Goal: Transaction & Acquisition: Purchase product/service

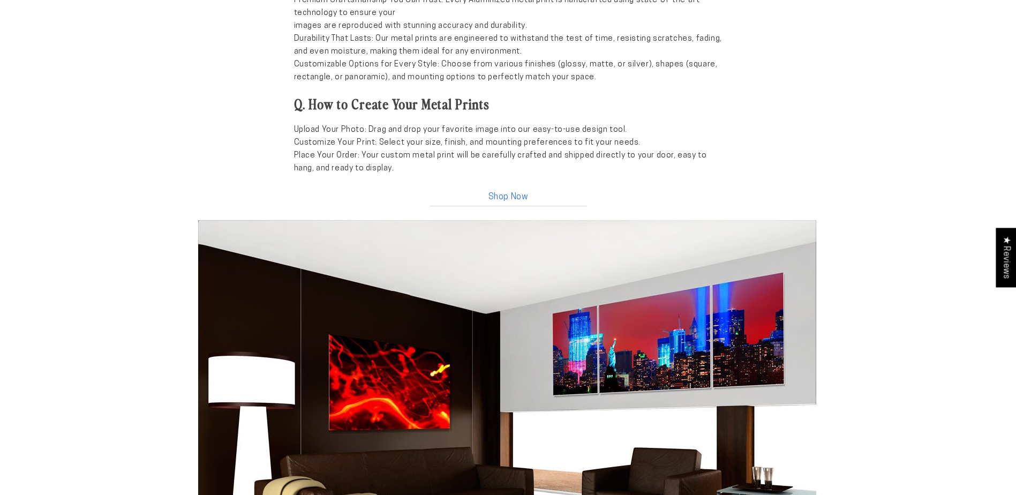
scroll to position [1232, 0]
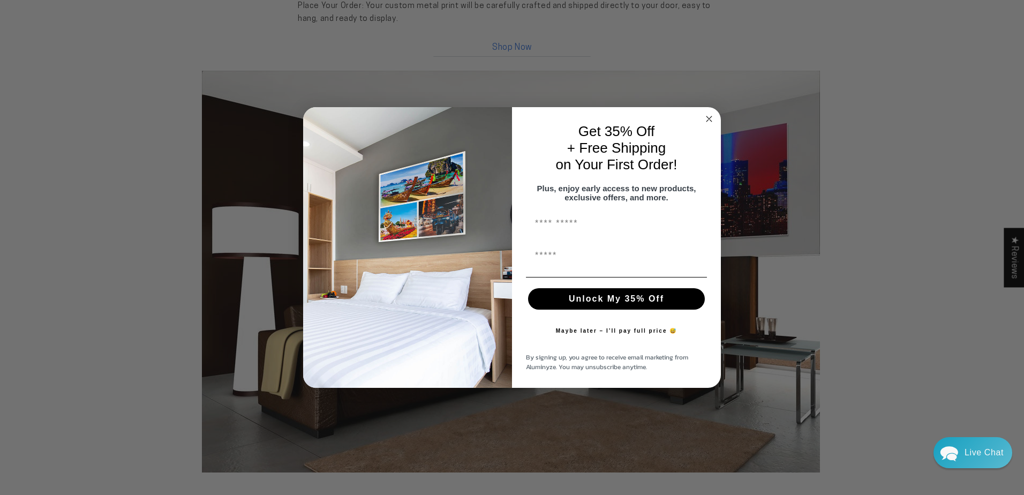
click at [705, 113] on circle "Close dialog" at bounding box center [709, 119] width 12 height 12
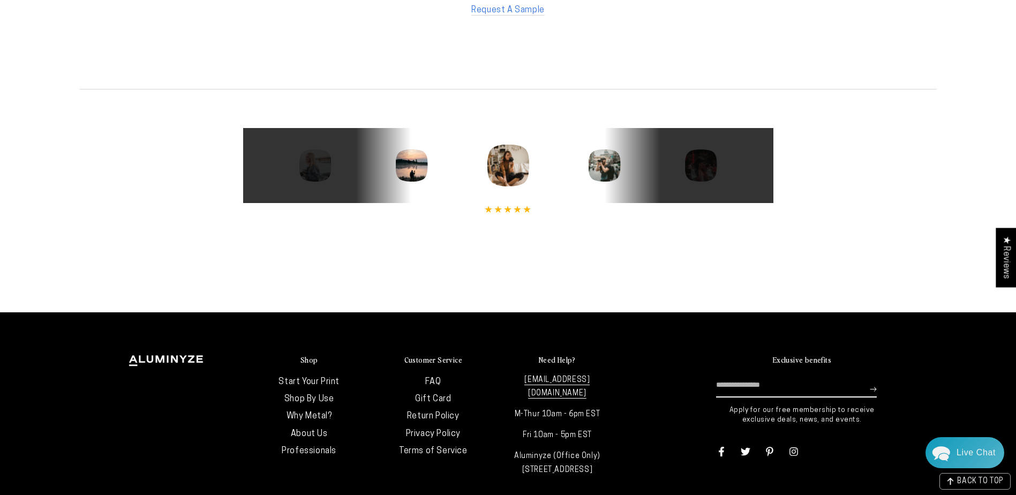
scroll to position [0, 0]
click at [748, 165] on icon "Next" at bounding box center [747, 165] width 8 height 14
click at [748, 166] on icon "Next" at bounding box center [747, 165] width 8 height 14
click at [500, 165] on div at bounding box center [532, 165] width 530 height 32
click at [516, 163] on div at bounding box center [532, 165] width 530 height 32
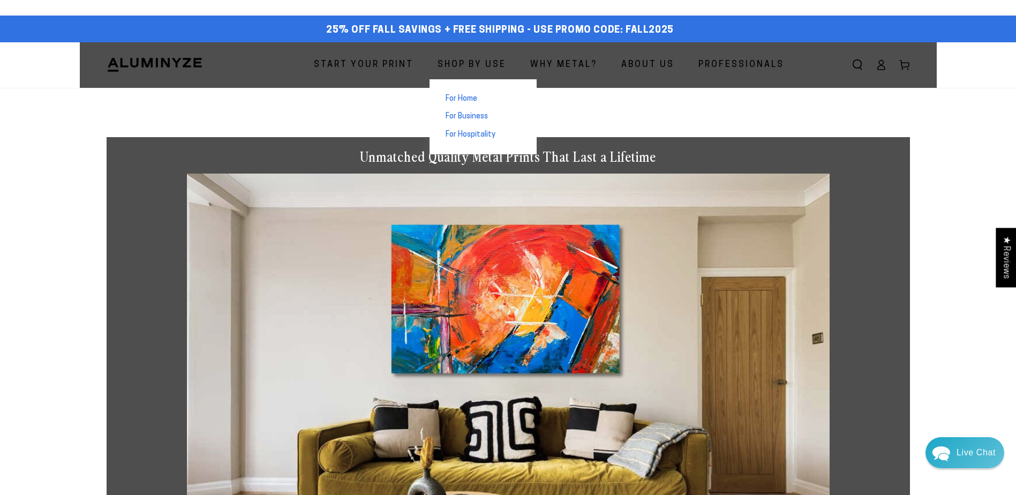
click at [472, 97] on span "For Home" at bounding box center [461, 99] width 32 height 11
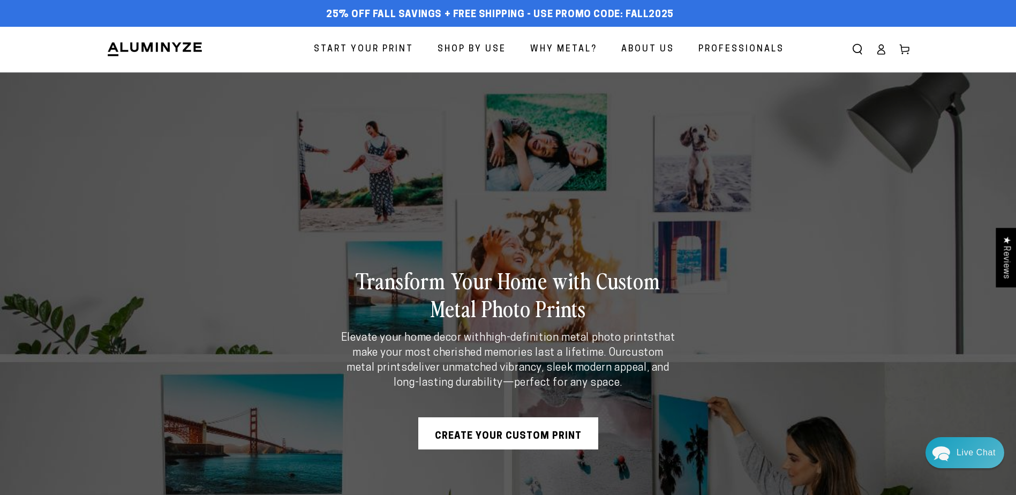
click at [137, 46] on img at bounding box center [155, 49] width 96 height 16
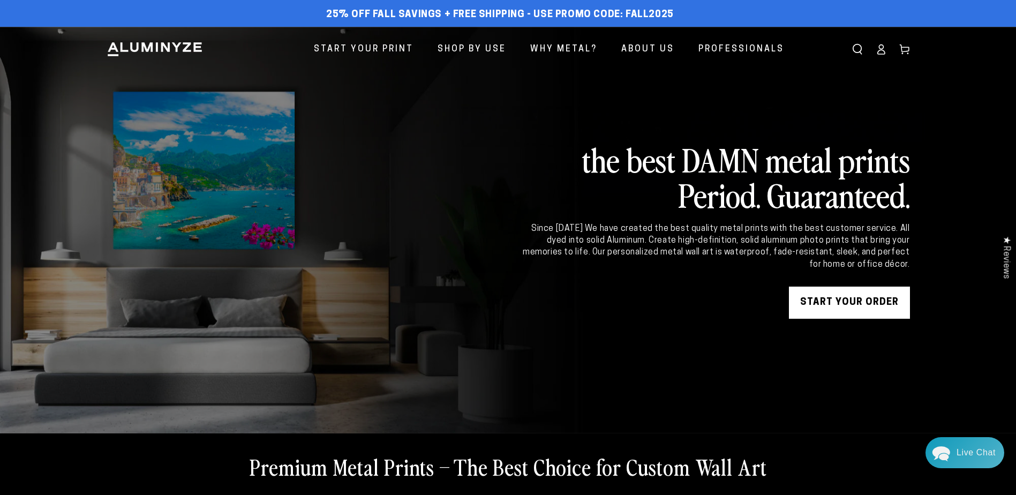
click at [862, 46] on icon "Search our site" at bounding box center [857, 49] width 11 height 11
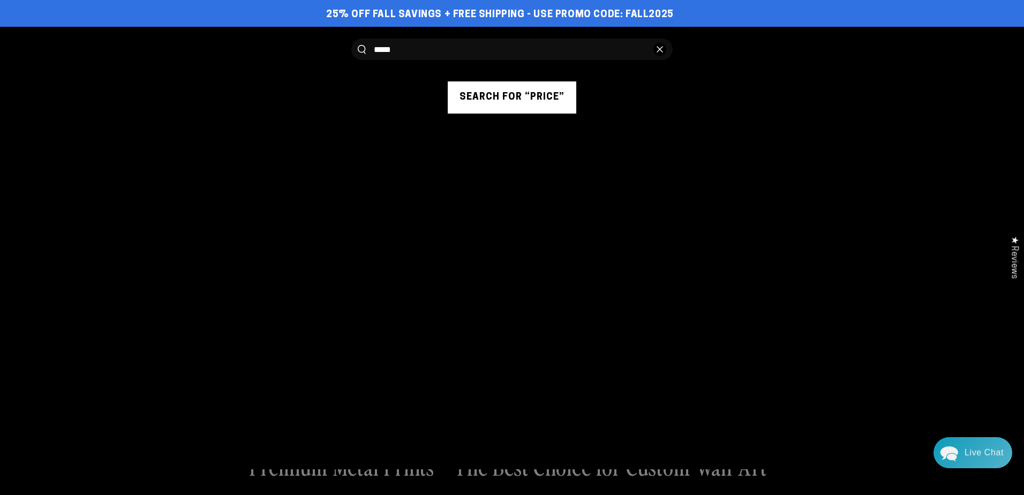
type input "*****"
click at [516, 97] on button "Search for “price”" at bounding box center [512, 97] width 129 height 32
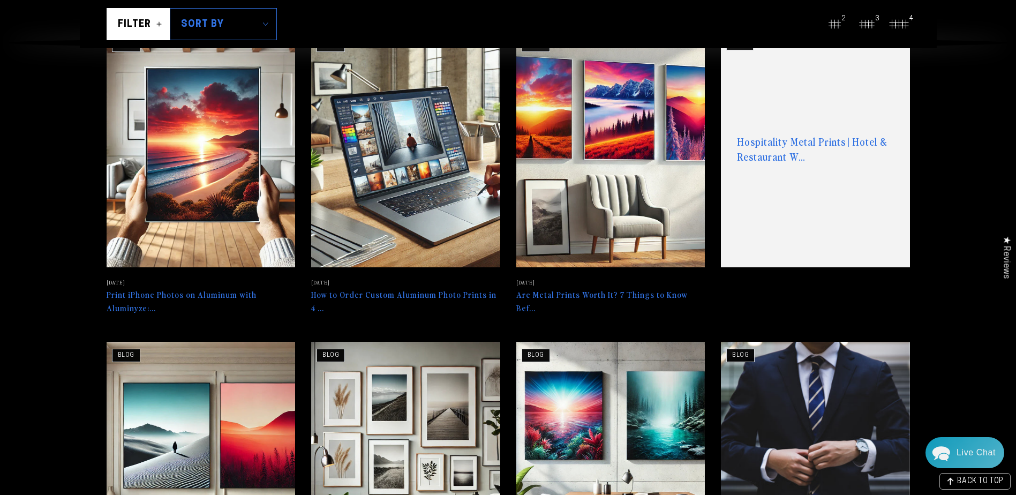
scroll to position [268, 0]
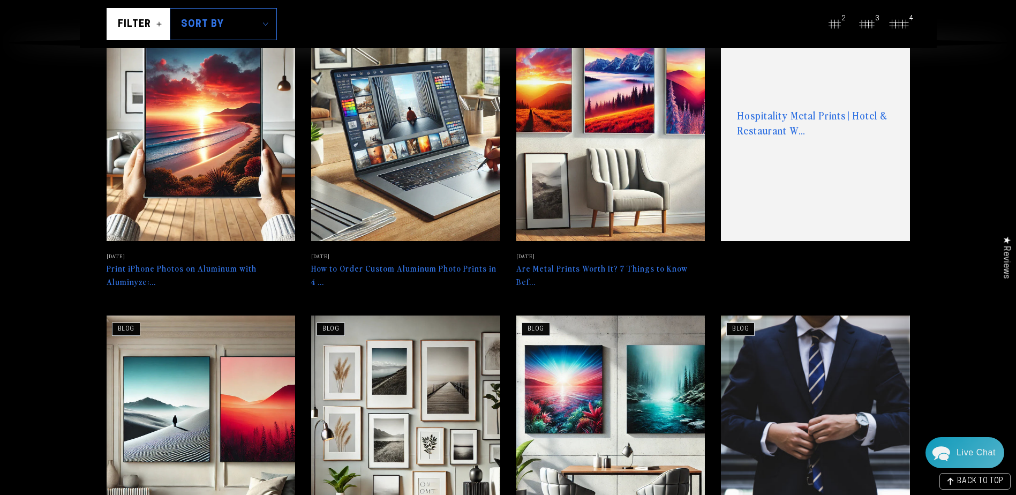
click at [235, 143] on img at bounding box center [200, 123] width 194 height 243
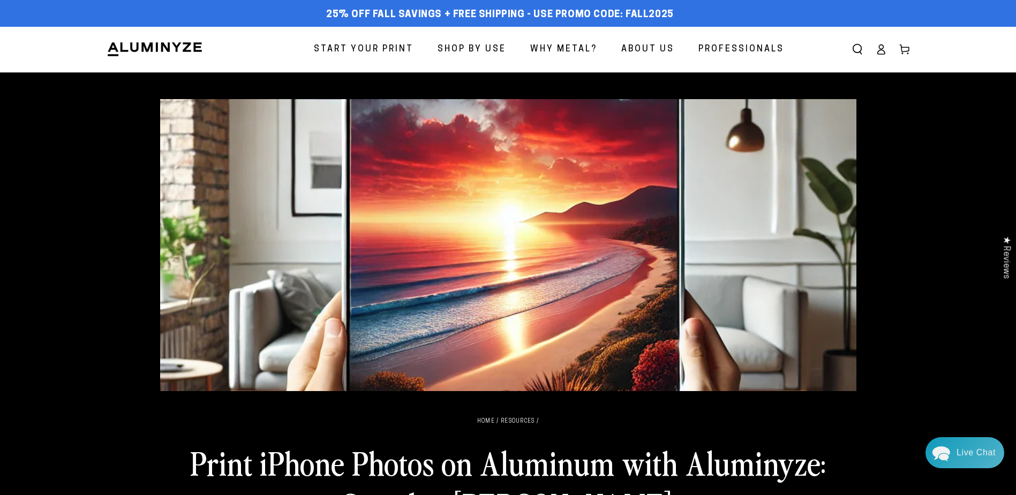
click at [586, 147] on img at bounding box center [508, 245] width 696 height 292
click at [590, 155] on img at bounding box center [508, 245] width 696 height 292
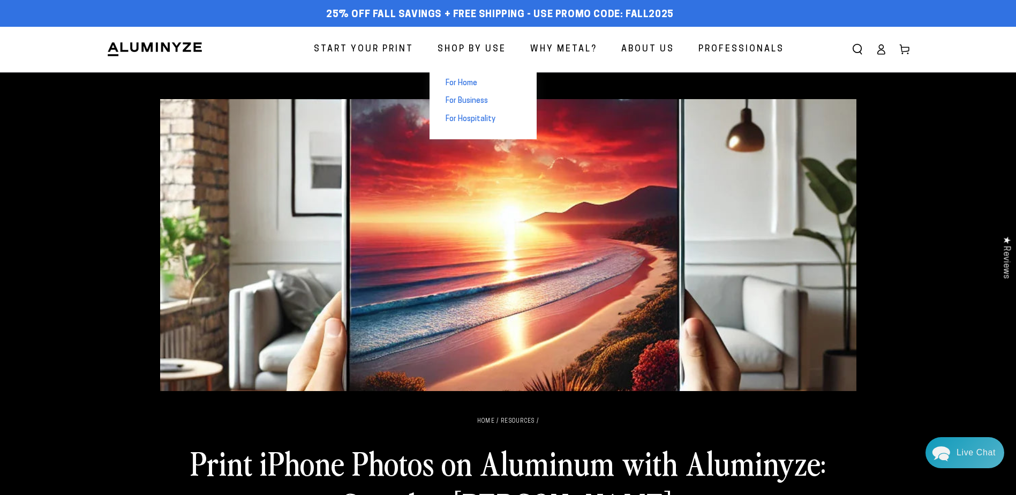
click at [463, 80] on span "For Home" at bounding box center [461, 83] width 32 height 11
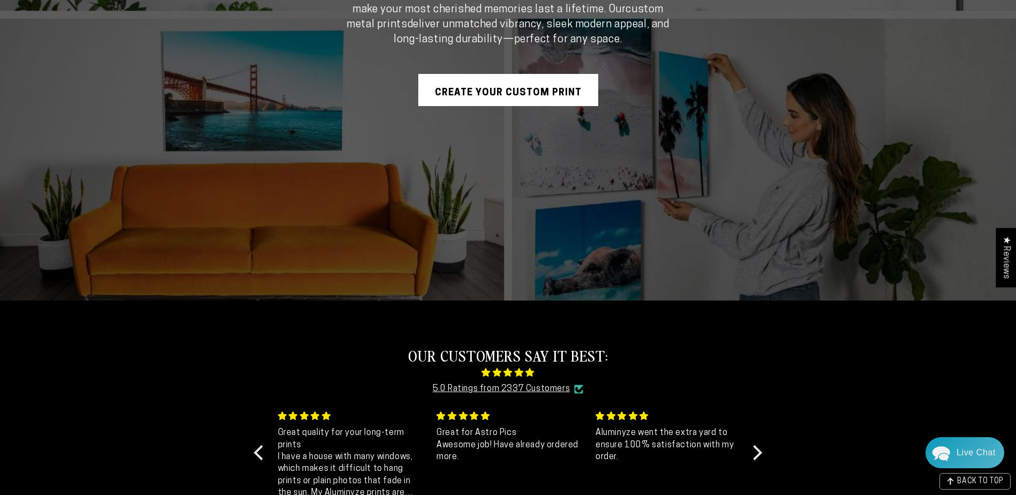
scroll to position [375, 0]
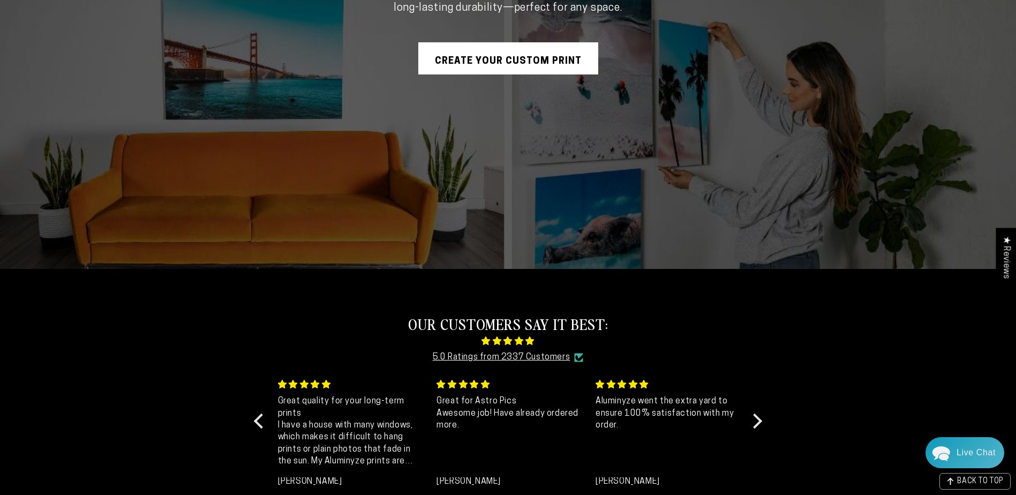
click at [516, 51] on link "Create Your Custom Print" at bounding box center [508, 58] width 180 height 32
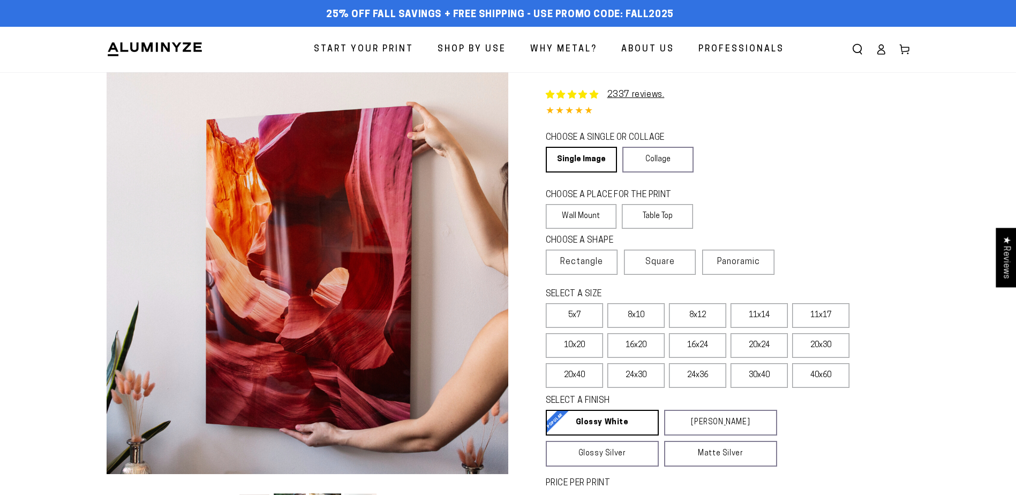
select select "**********"
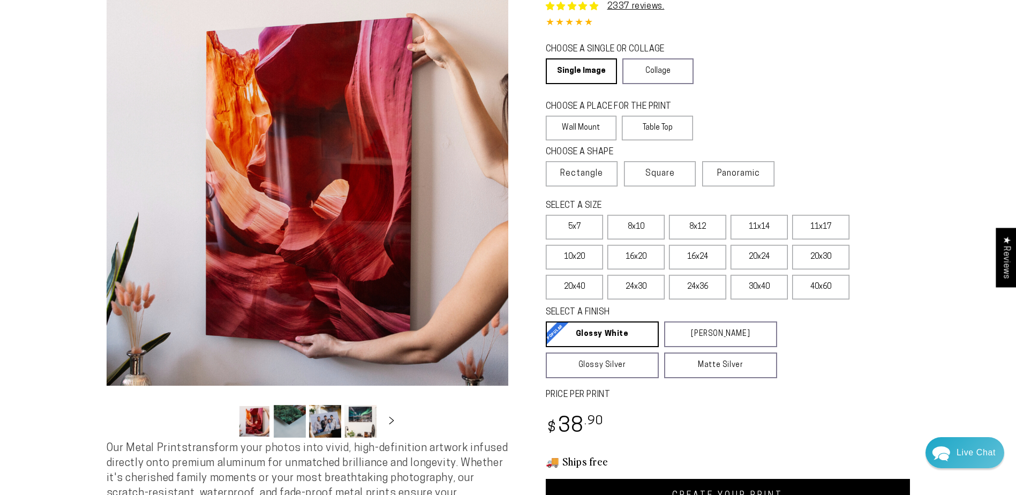
scroll to position [107, 0]
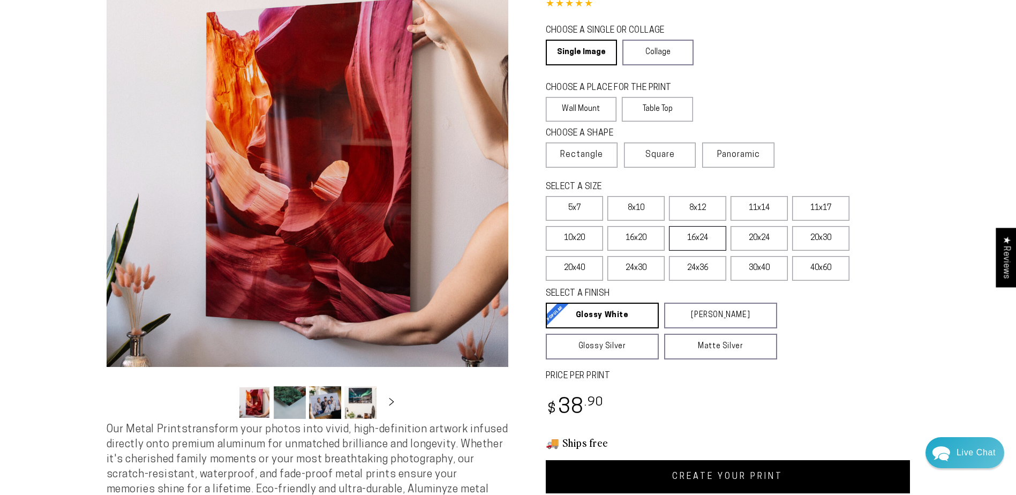
click at [711, 238] on label "16x24" at bounding box center [697, 238] width 57 height 25
click at [611, 262] on label "24x30" at bounding box center [635, 268] width 57 height 25
click at [701, 268] on label "24x36" at bounding box center [697, 268] width 57 height 25
click at [772, 268] on label "30x40" at bounding box center [758, 268] width 57 height 25
click at [810, 269] on label "40x60" at bounding box center [820, 268] width 57 height 25
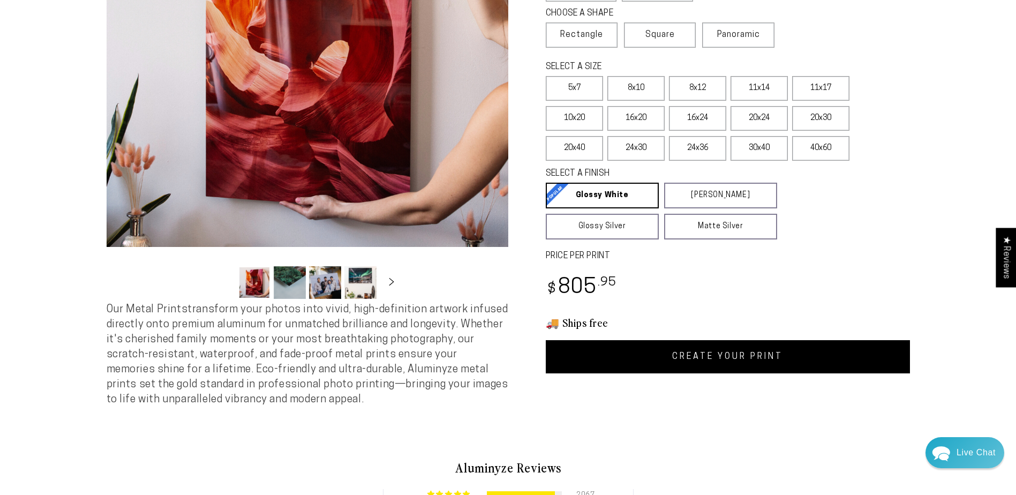
scroll to position [214, 0]
